Goal: Book appointment/travel/reservation

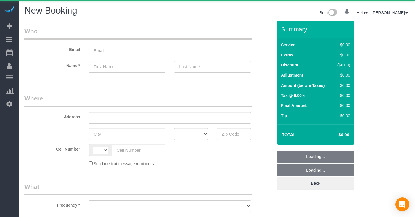
select select "number:89"
select select "number:90"
select select "object:479"
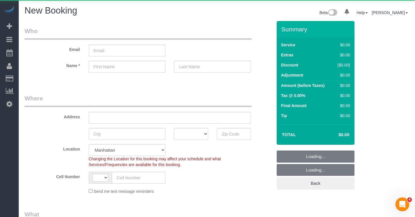
select select "string:[GEOGRAPHIC_DATA]"
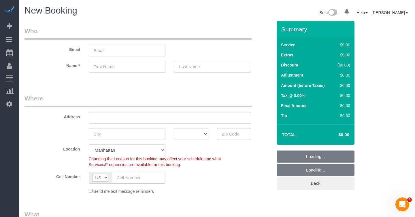
select select "object:1352"
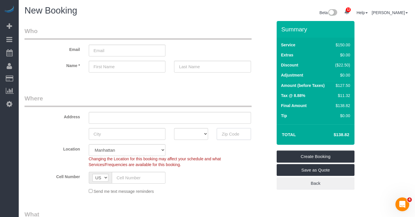
click at [224, 132] on input "text" at bounding box center [233, 134] width 34 height 12
paste input "02135"
type input "02135"
click at [195, 132] on select "AK AL AR AZ CA CO CT DC DE [GEOGRAPHIC_DATA] [GEOGRAPHIC_DATA] HI IA ID IL IN K…" at bounding box center [191, 134] width 34 height 12
select select "MA"
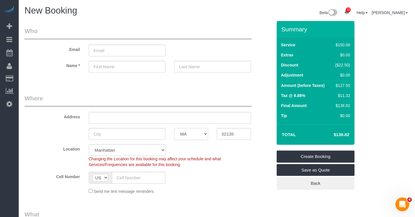
click at [174, 128] on select "AK AL AR AZ CA CO CT DC DE [GEOGRAPHIC_DATA] [GEOGRAPHIC_DATA] HI IA ID IL IN K…" at bounding box center [191, 134] width 34 height 12
click at [198, 155] on div "Location [GEOGRAPHIC_DATA] [GEOGRAPHIC_DATA] [GEOGRAPHIC_DATA] [GEOGRAPHIC_DATA…" at bounding box center [148, 155] width 256 height 23
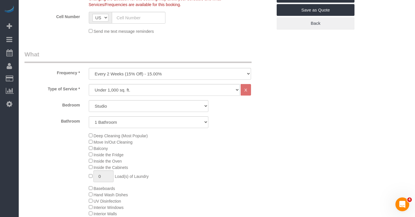
scroll to position [164, 0]
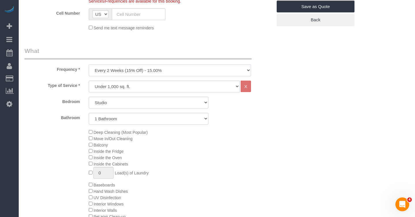
click at [198, 68] on select "One Time Weekly (20% Off) - 20.00% Every 2 Weeks (15% Off) - 15.00% Every 4 Wee…" at bounding box center [170, 70] width 162 height 12
select select "object:1353"
click at [89, 64] on select "One Time Weekly (20% Off) - 20.00% Every 2 Weeks (15% Off) - 15.00% Every 4 Wee…" at bounding box center [170, 70] width 162 height 12
click at [151, 103] on select "Studio 1 Bedroom 2 Bedrooms 3 Bedrooms" at bounding box center [148, 103] width 119 height 12
select select "1"
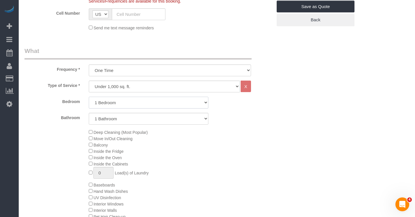
click at [89, 97] on select "Studio 1 Bedroom 2 Bedrooms 3 Bedrooms" at bounding box center [148, 103] width 119 height 12
click at [131, 120] on select "1 Bathroom 2 Bathrooms" at bounding box center [148, 119] width 119 height 12
click at [89, 113] on select "1 Bathroom 2 Bathrooms" at bounding box center [148, 119] width 119 height 12
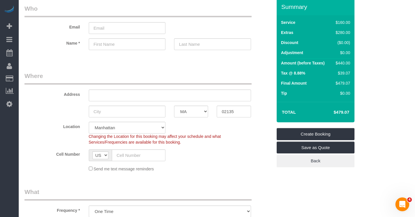
scroll to position [0, 0]
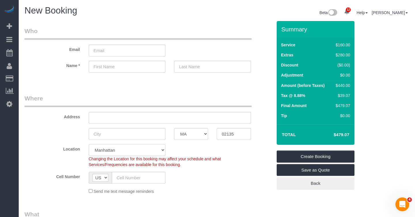
click at [121, 151] on select "[GEOGRAPHIC_DATA] [GEOGRAPHIC_DATA] [GEOGRAPHIC_DATA] [GEOGRAPHIC_DATA] [GEOGRA…" at bounding box center [127, 150] width 77 height 12
select select "3"
click at [89, 144] on select "[GEOGRAPHIC_DATA] [GEOGRAPHIC_DATA] [GEOGRAPHIC_DATA] [GEOGRAPHIC_DATA] [GEOGRA…" at bounding box center [127, 150] width 77 height 12
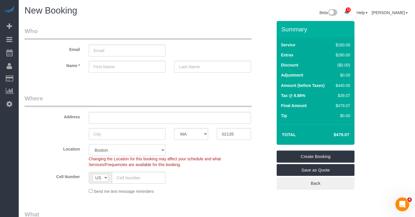
select select "object:1405"
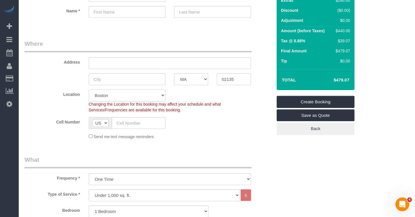
select select "1"
